Goal: Find specific page/section: Find specific page/section

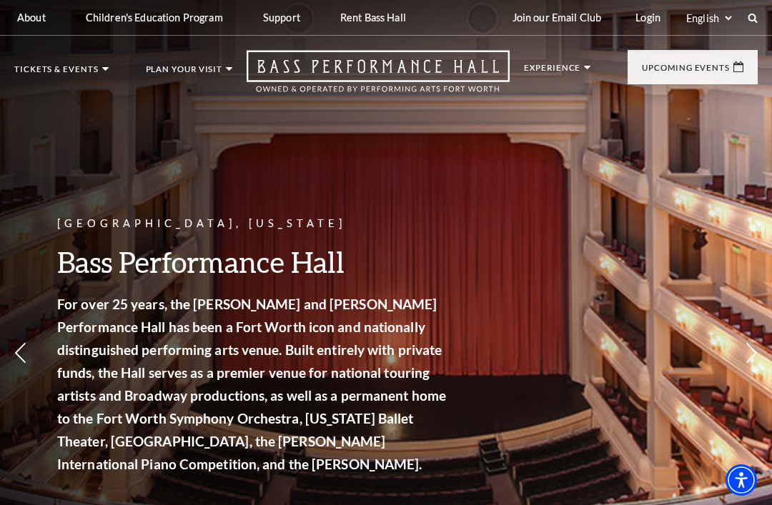
click at [97, 61] on nav "Tickets & Events Now On Sale Broadway At The Bass presented by PNC Bank [PERSON…" at bounding box center [386, 71] width 772 height 71
click at [69, 318] on link "Calendar" at bounding box center [57, 324] width 62 height 12
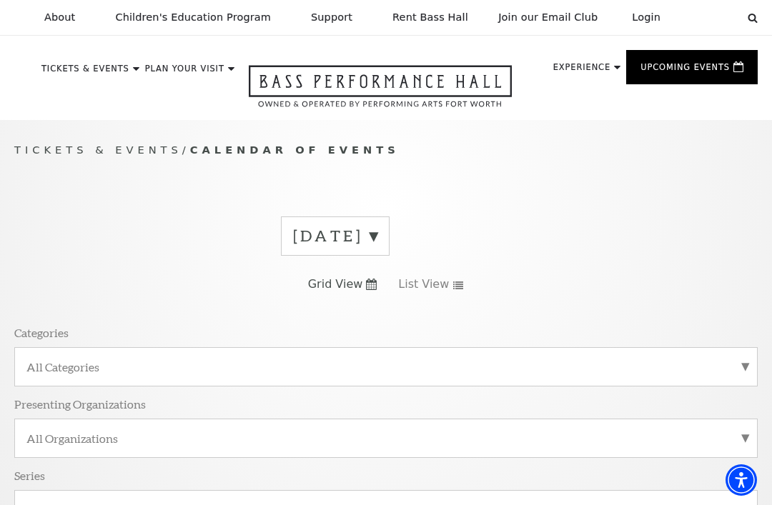
click at [377, 238] on label "August 2025" at bounding box center [335, 236] width 84 height 22
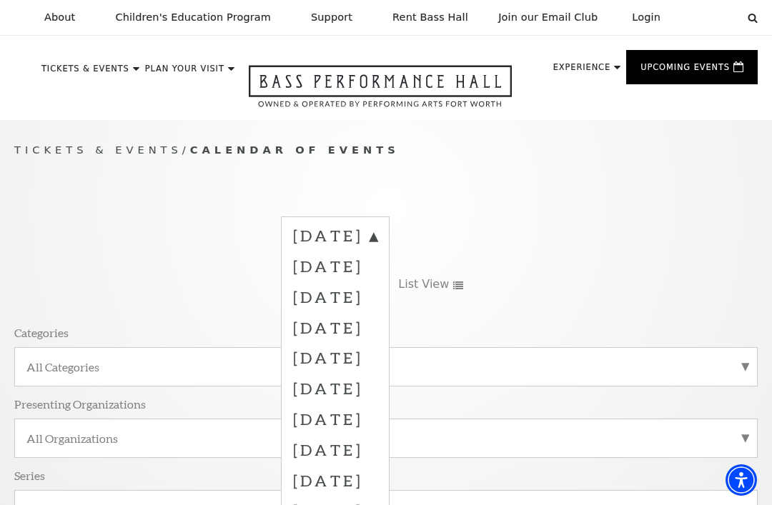
click at [377, 262] on label "September 2025" at bounding box center [335, 266] width 84 height 31
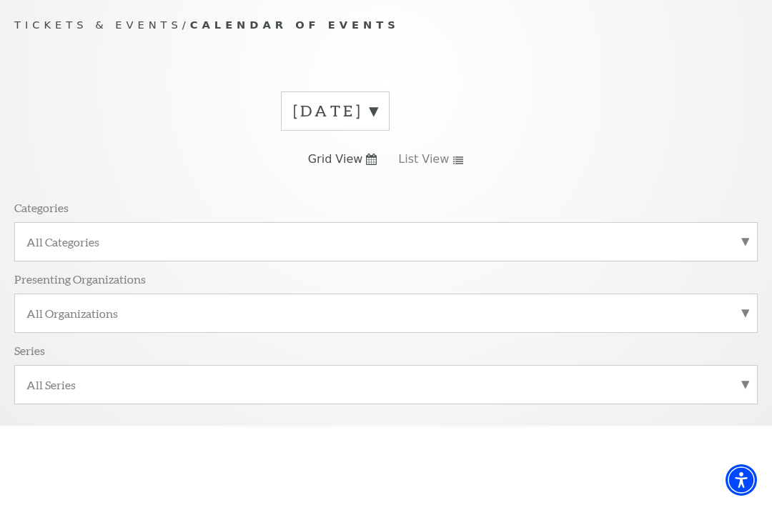
scroll to position [126, 0]
click at [371, 160] on icon at bounding box center [371, 158] width 11 height 11
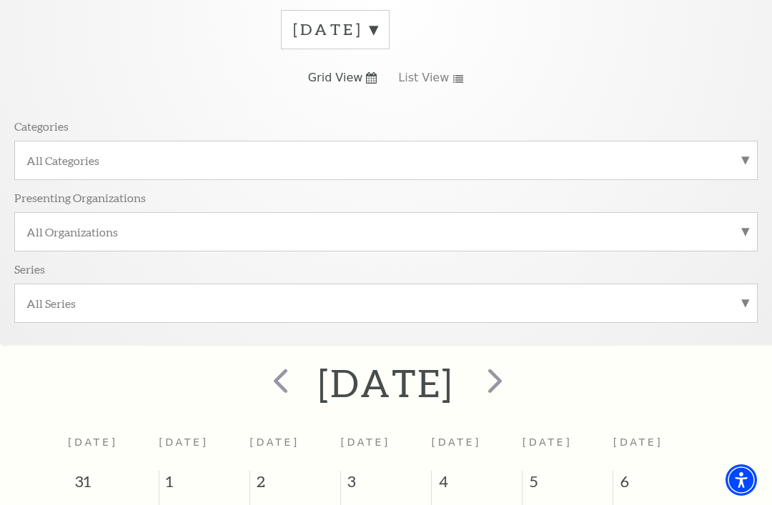
scroll to position [191, 0]
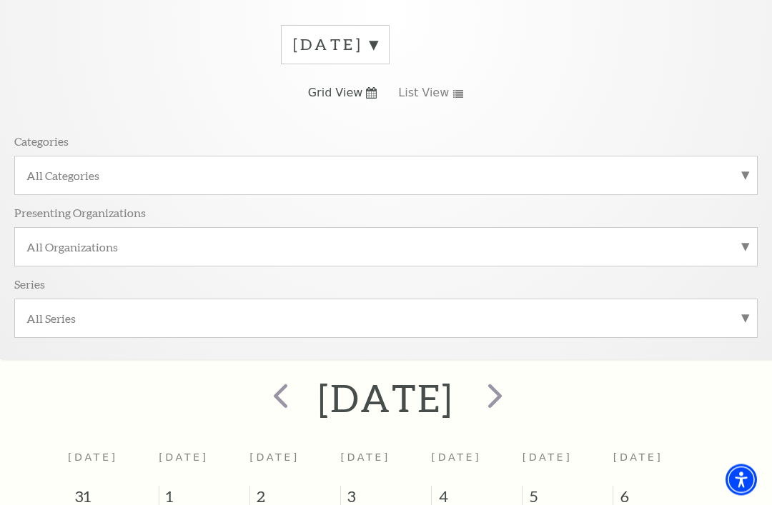
click at [744, 170] on label "All Categories" at bounding box center [385, 176] width 719 height 15
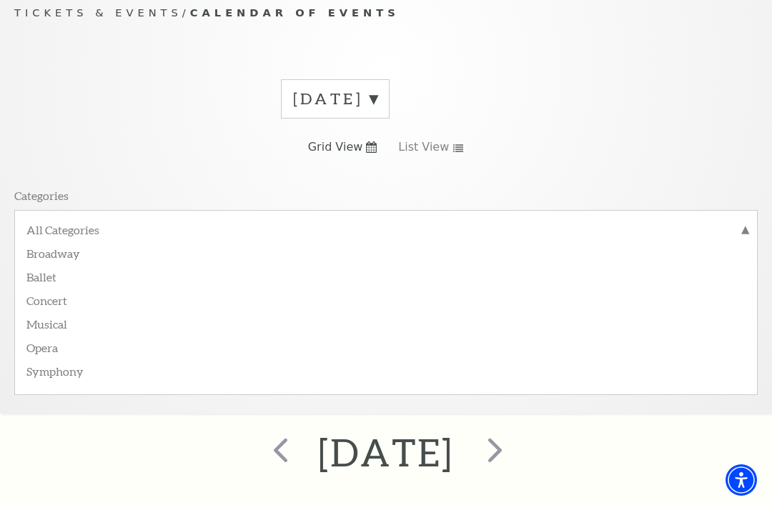
scroll to position [131, 0]
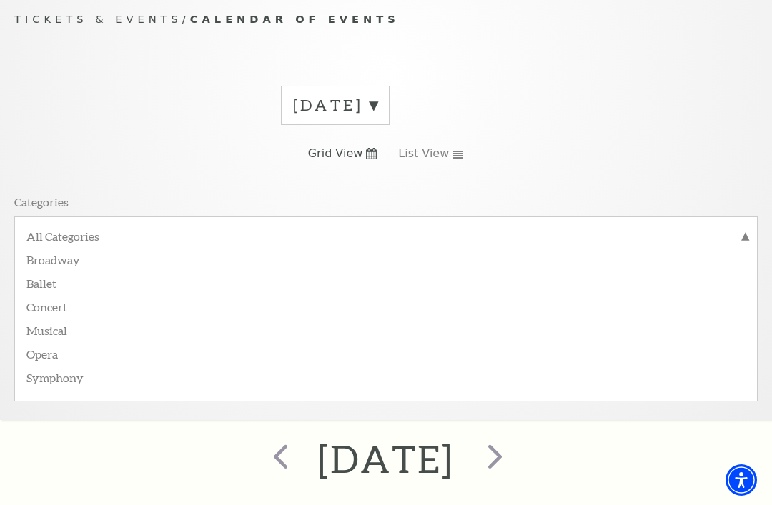
click at [79, 241] on label "All Categories" at bounding box center [385, 238] width 719 height 19
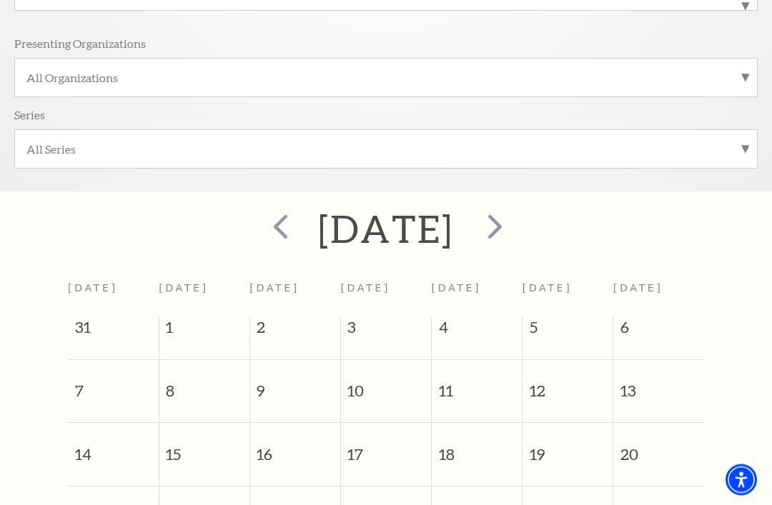
scroll to position [361, 0]
click at [563, 334] on span "5" at bounding box center [568, 331] width 90 height 29
click at [551, 339] on span "5" at bounding box center [568, 331] width 90 height 29
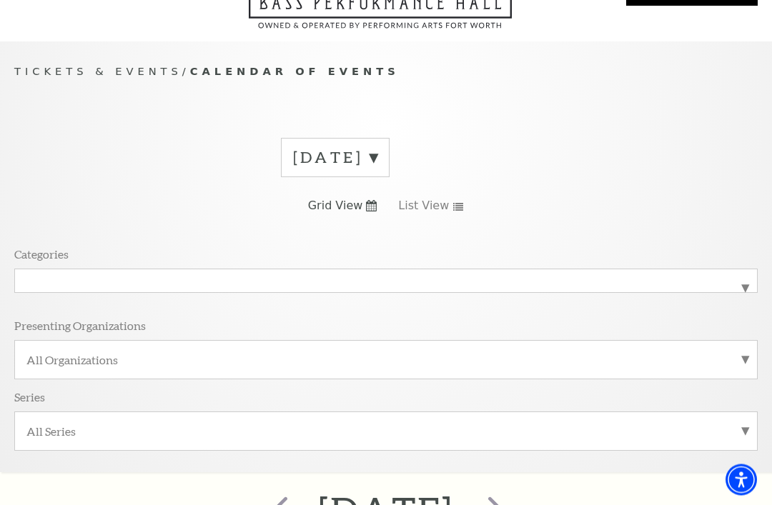
scroll to position [79, 0]
click at [383, 451] on link "View Full Calendar" at bounding box center [386, 468] width 144 height 56
